Goal: Information Seeking & Learning: Learn about a topic

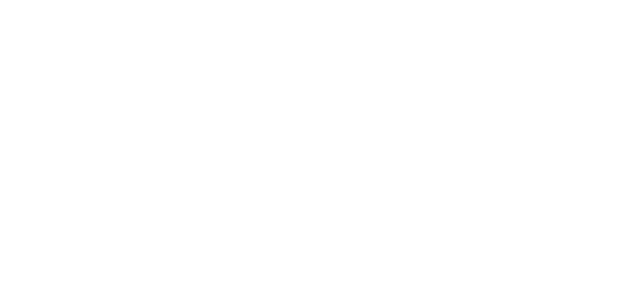
scroll to position [564, 0]
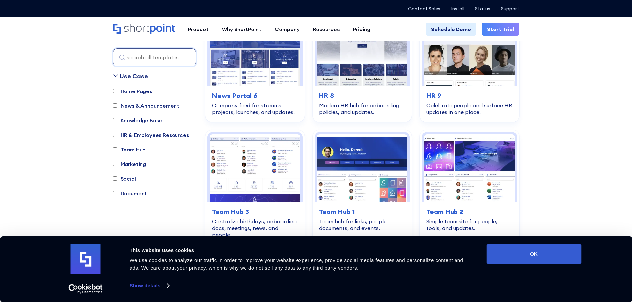
click at [117, 150] on label "Team Hub" at bounding box center [129, 150] width 33 height 8
click at [117, 150] on input "Team Hub" at bounding box center [115, 150] width 4 height 4
checkbox input "true"
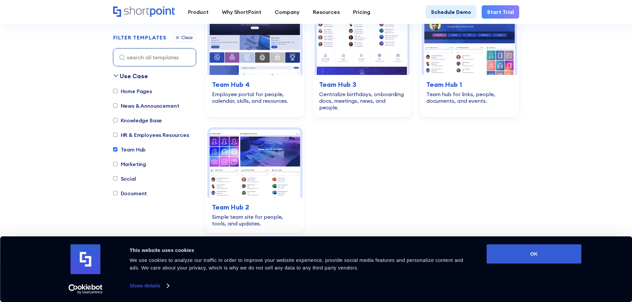
scroll to position [196, 0]
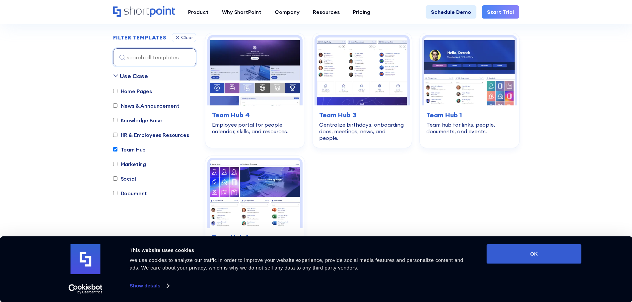
click at [117, 120] on input "Knowledge Base" at bounding box center [115, 120] width 4 height 4
checkbox input "true"
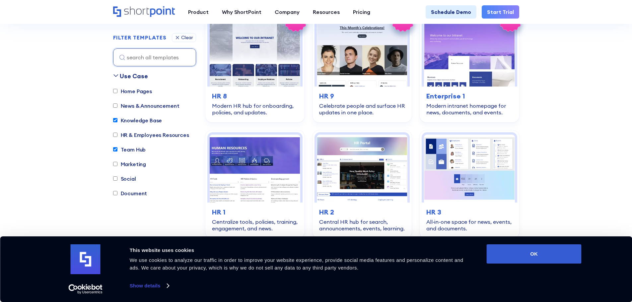
scroll to position [1025, 0]
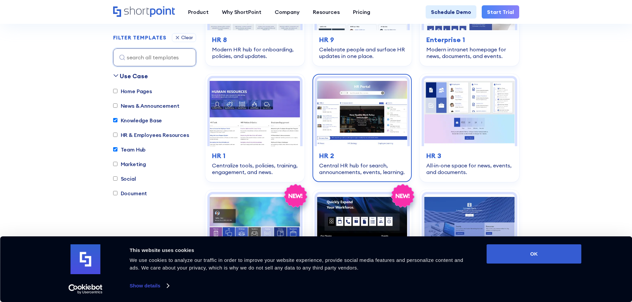
click at [378, 112] on img at bounding box center [362, 112] width 91 height 68
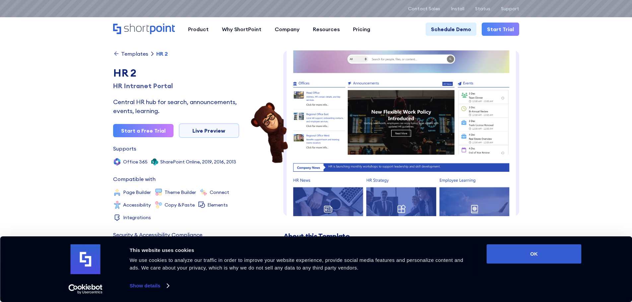
scroll to position [66, 0]
